Goal: Entertainment & Leisure: Consume media (video, audio)

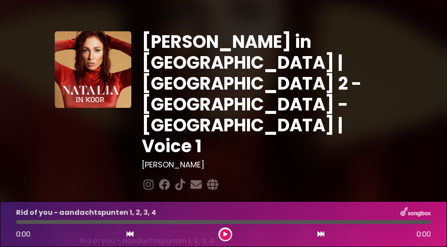
click at [69, 237] on icon at bounding box center [68, 241] width 7 height 9
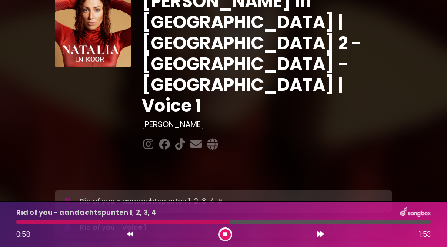
scroll to position [35, 0]
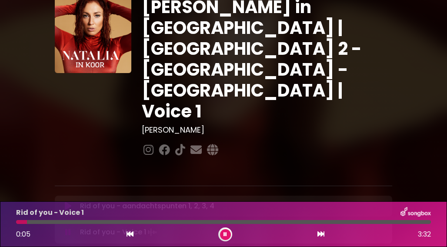
click at [37, 223] on div at bounding box center [223, 222] width 415 height 4
click at [79, 223] on div at bounding box center [223, 222] width 415 height 4
click at [139, 221] on div at bounding box center [223, 222] width 415 height 4
click at [201, 222] on div at bounding box center [223, 222] width 415 height 4
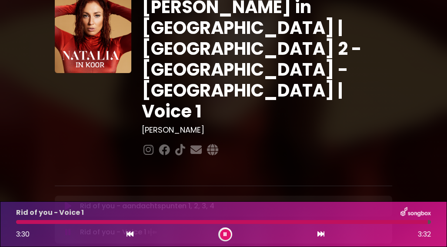
click at [373, 225] on div "Rid of you - Voice 1 3:30 3:32" at bounding box center [223, 224] width 425 height 34
click at [376, 225] on div "Rid of you - Voice 1 3:32 3:32" at bounding box center [223, 224] width 425 height 34
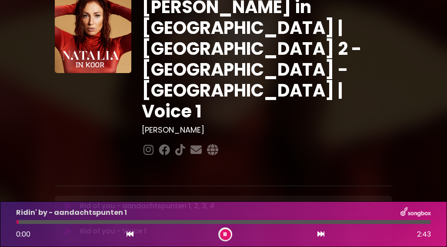
click at [136, 226] on p "Rid of you - Voice 1 Loading Track..." at bounding box center [113, 231] width 66 height 10
click at [66, 227] on icon at bounding box center [68, 231] width 7 height 9
click at [386, 223] on div at bounding box center [223, 222] width 415 height 4
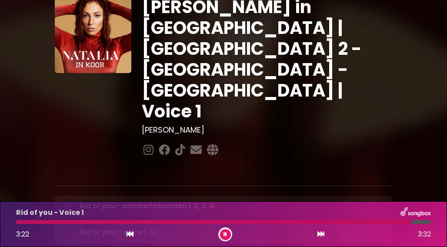
click at [224, 238] on button at bounding box center [225, 234] width 11 height 11
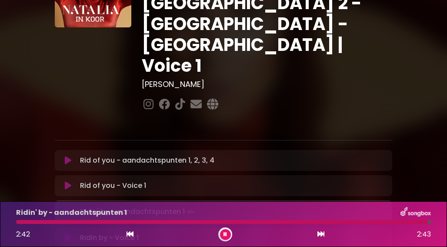
scroll to position [82, 0]
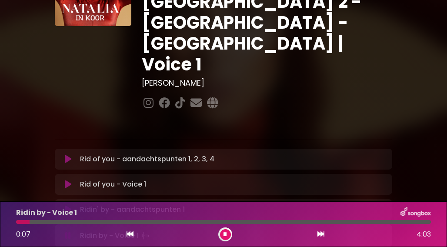
click at [56, 223] on div at bounding box center [223, 222] width 415 height 4
click at [80, 223] on div at bounding box center [223, 222] width 415 height 4
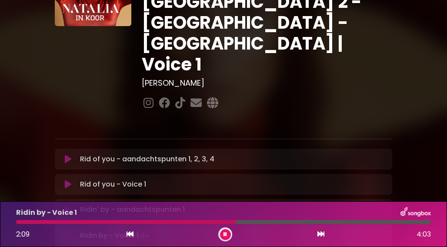
click at [248, 223] on div at bounding box center [223, 222] width 415 height 4
click at [284, 222] on div at bounding box center [223, 222] width 415 height 4
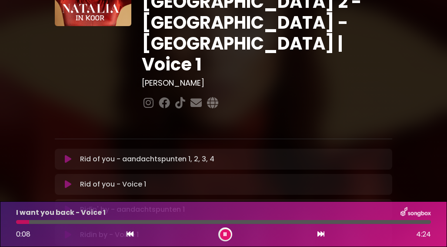
click at [70, 221] on div at bounding box center [223, 222] width 415 height 4
click at [87, 221] on div at bounding box center [223, 222] width 415 height 4
click at [161, 222] on div at bounding box center [223, 222] width 415 height 4
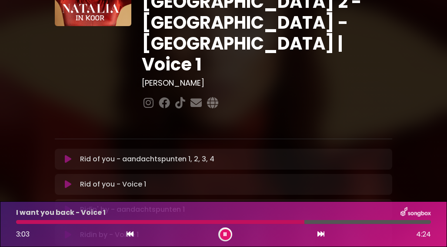
click at [315, 223] on div at bounding box center [223, 222] width 415 height 4
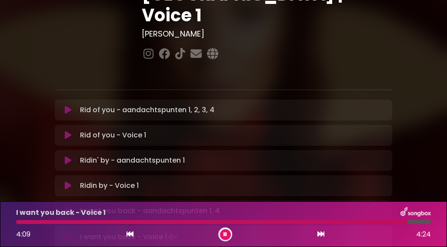
scroll to position [131, 0]
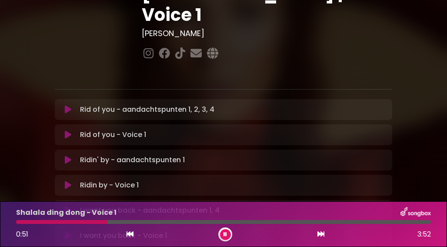
click at [124, 223] on div at bounding box center [223, 222] width 415 height 4
click at [238, 222] on div at bounding box center [223, 222] width 415 height 4
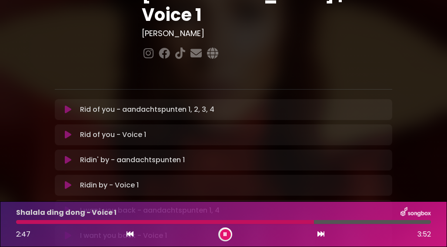
click at [322, 222] on div at bounding box center [223, 222] width 415 height 4
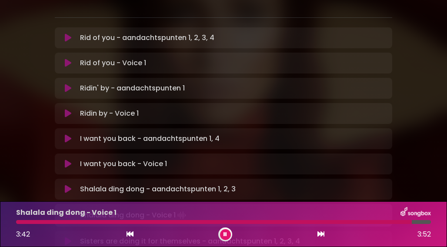
scroll to position [205, 0]
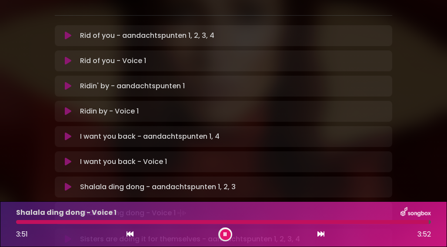
click at [226, 232] on icon at bounding box center [225, 234] width 3 height 5
